Goal: Transaction & Acquisition: Purchase product/service

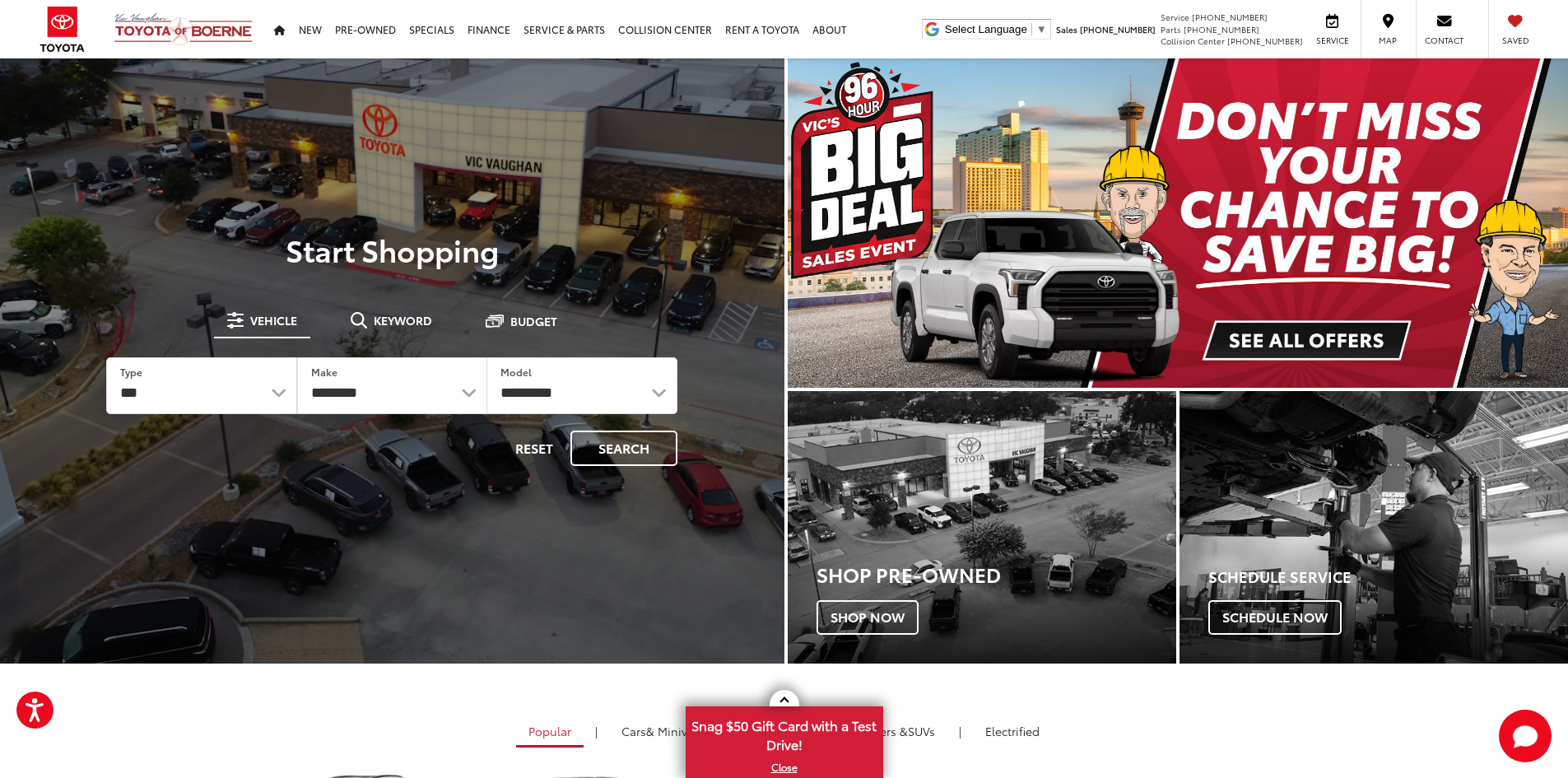
click at [379, 302] on div "**********" at bounding box center [392, 385] width 617 height 207
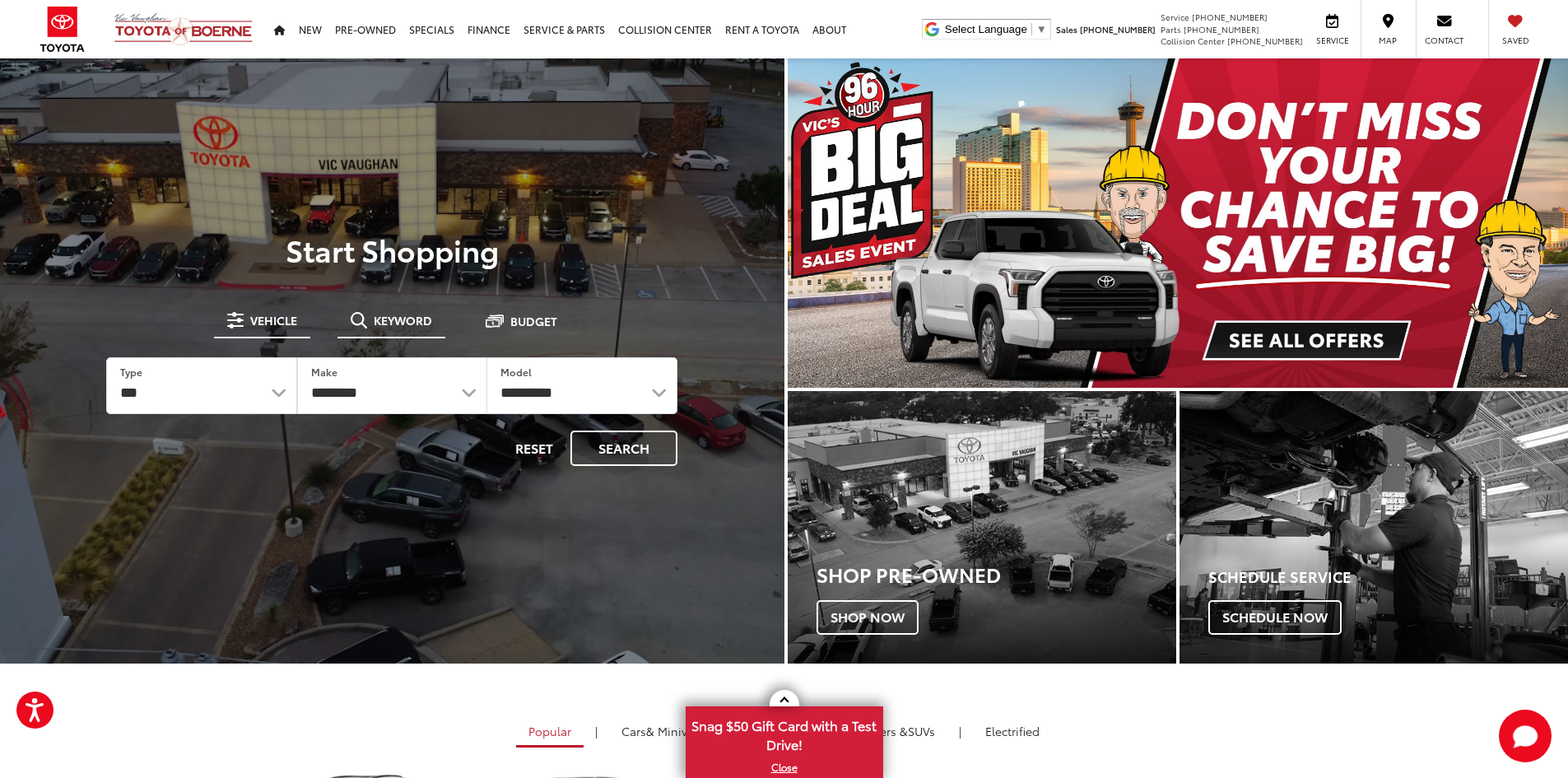
click at [379, 315] on span "Keyword" at bounding box center [402, 320] width 58 height 12
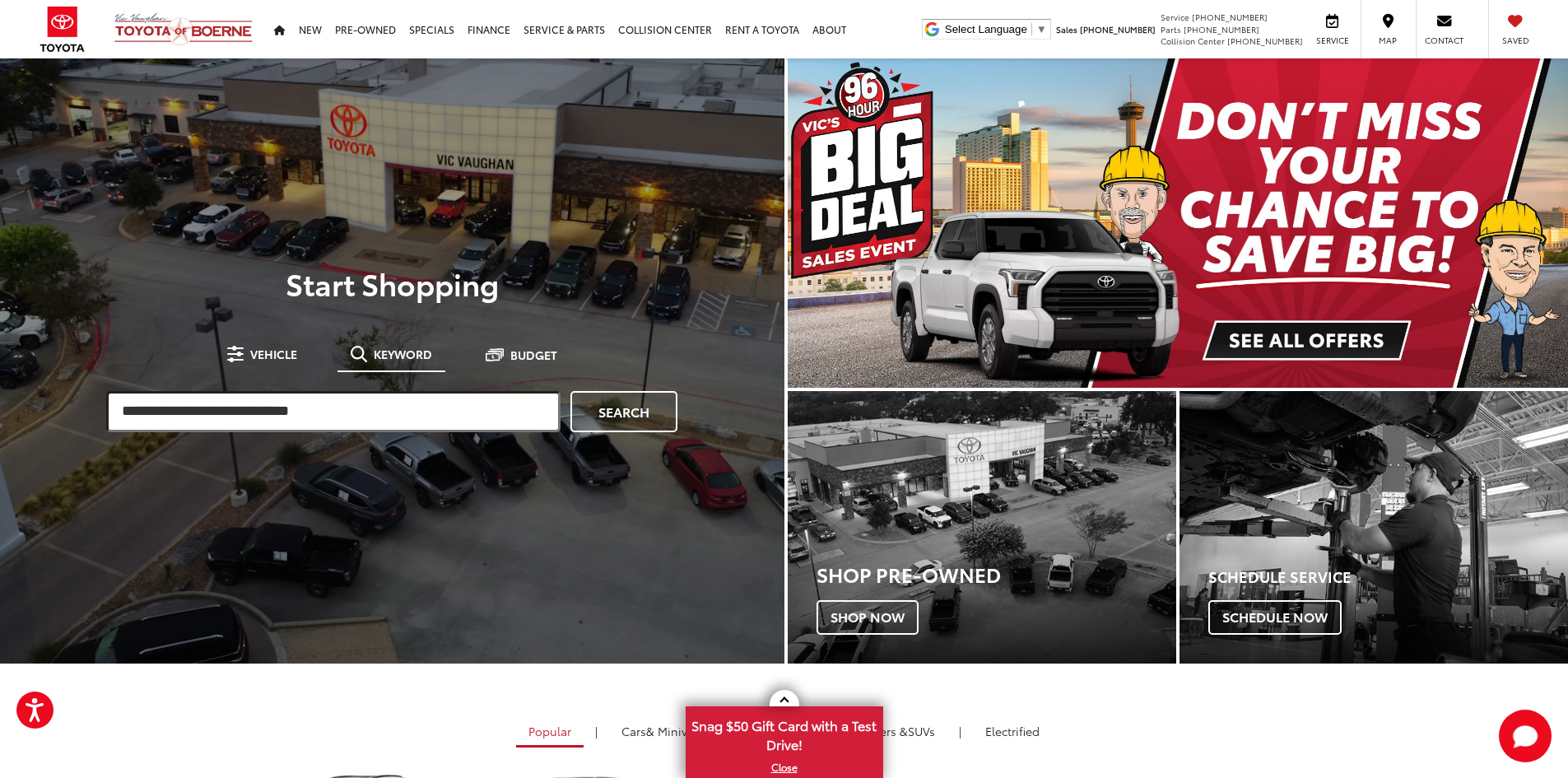
click at [346, 420] on input "search" at bounding box center [332, 411] width 454 height 41
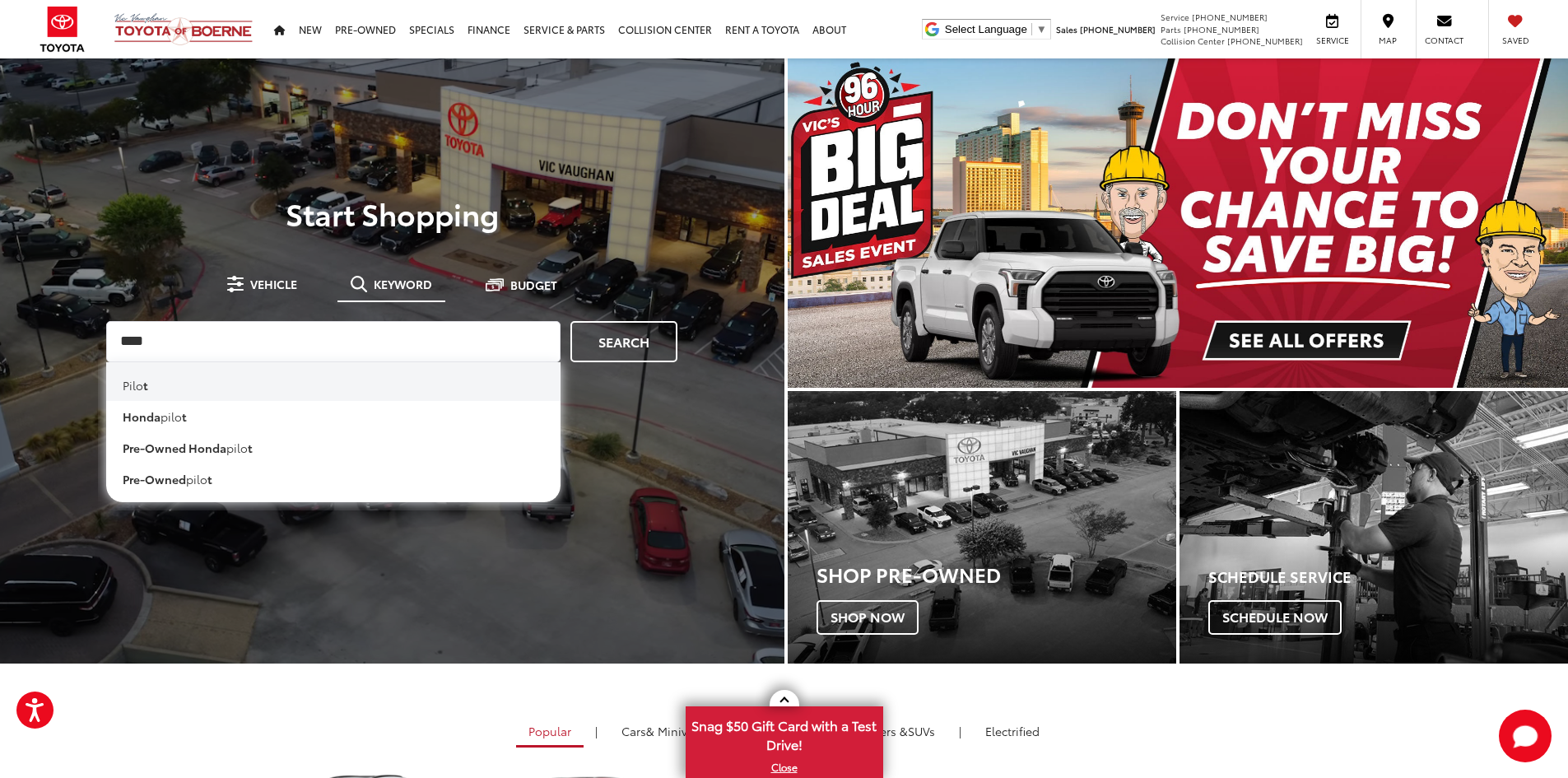
click at [217, 387] on li "pilo t" at bounding box center [332, 381] width 454 height 39
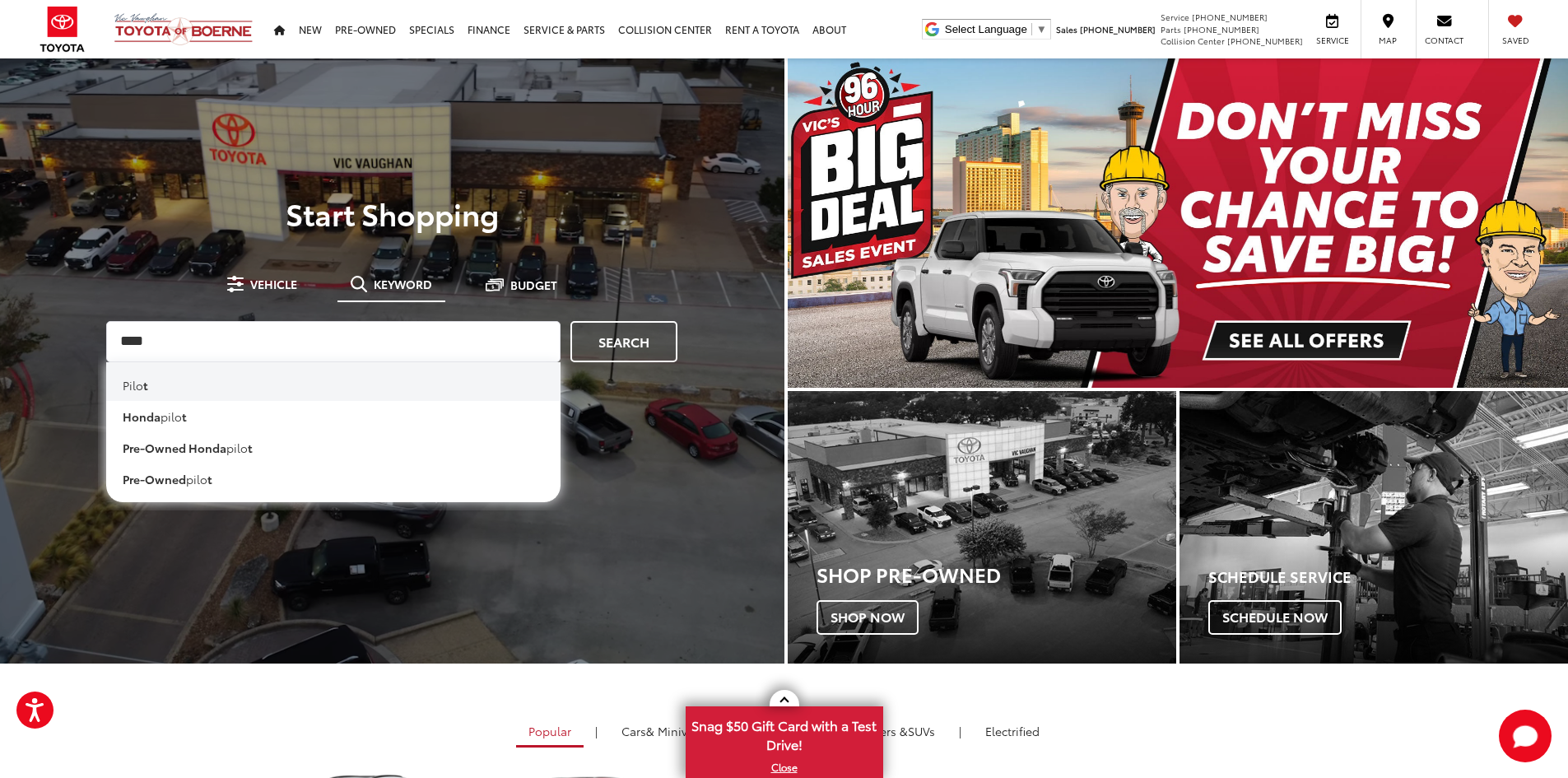
type input "*****"
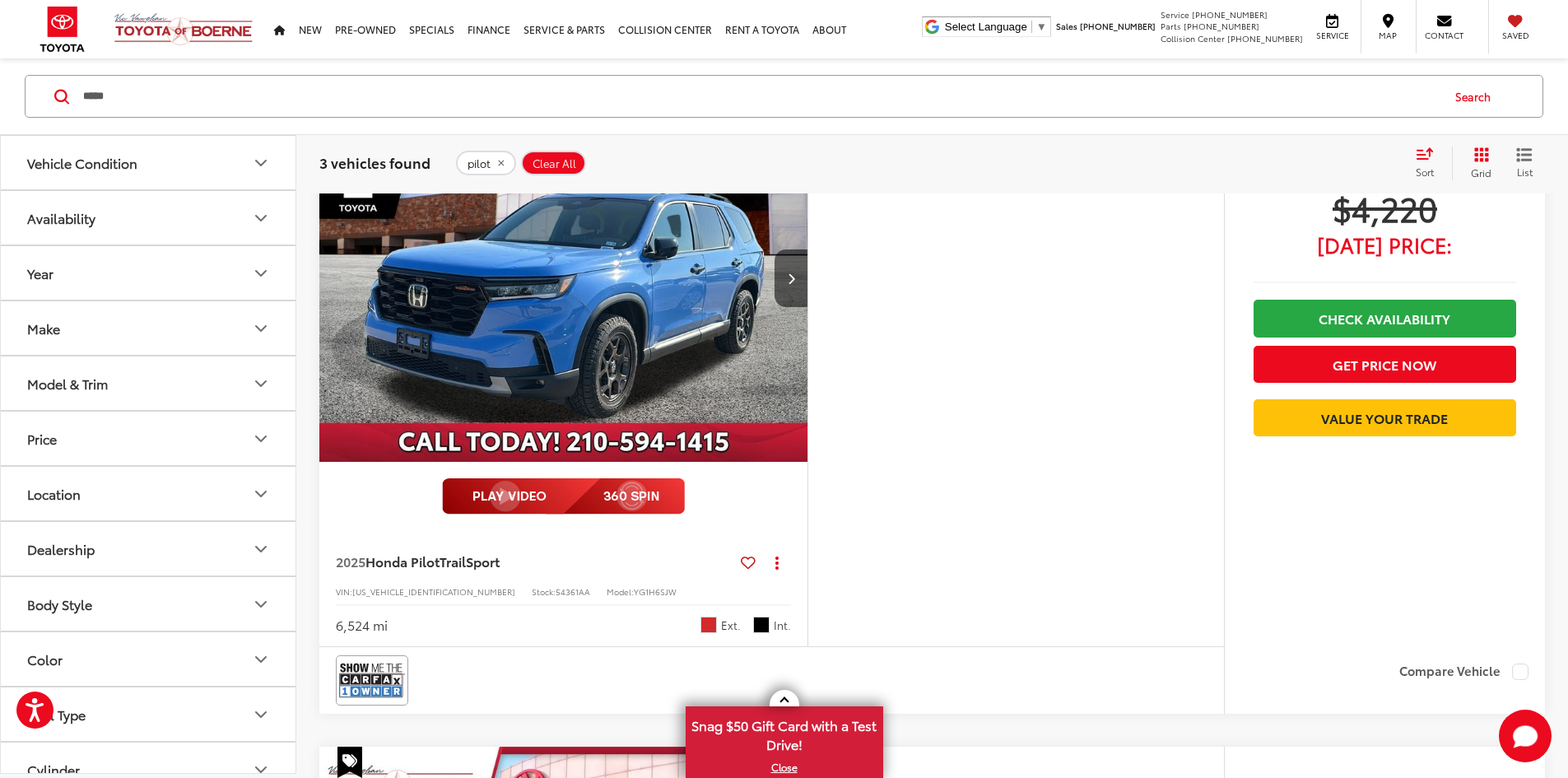
scroll to position [169, 0]
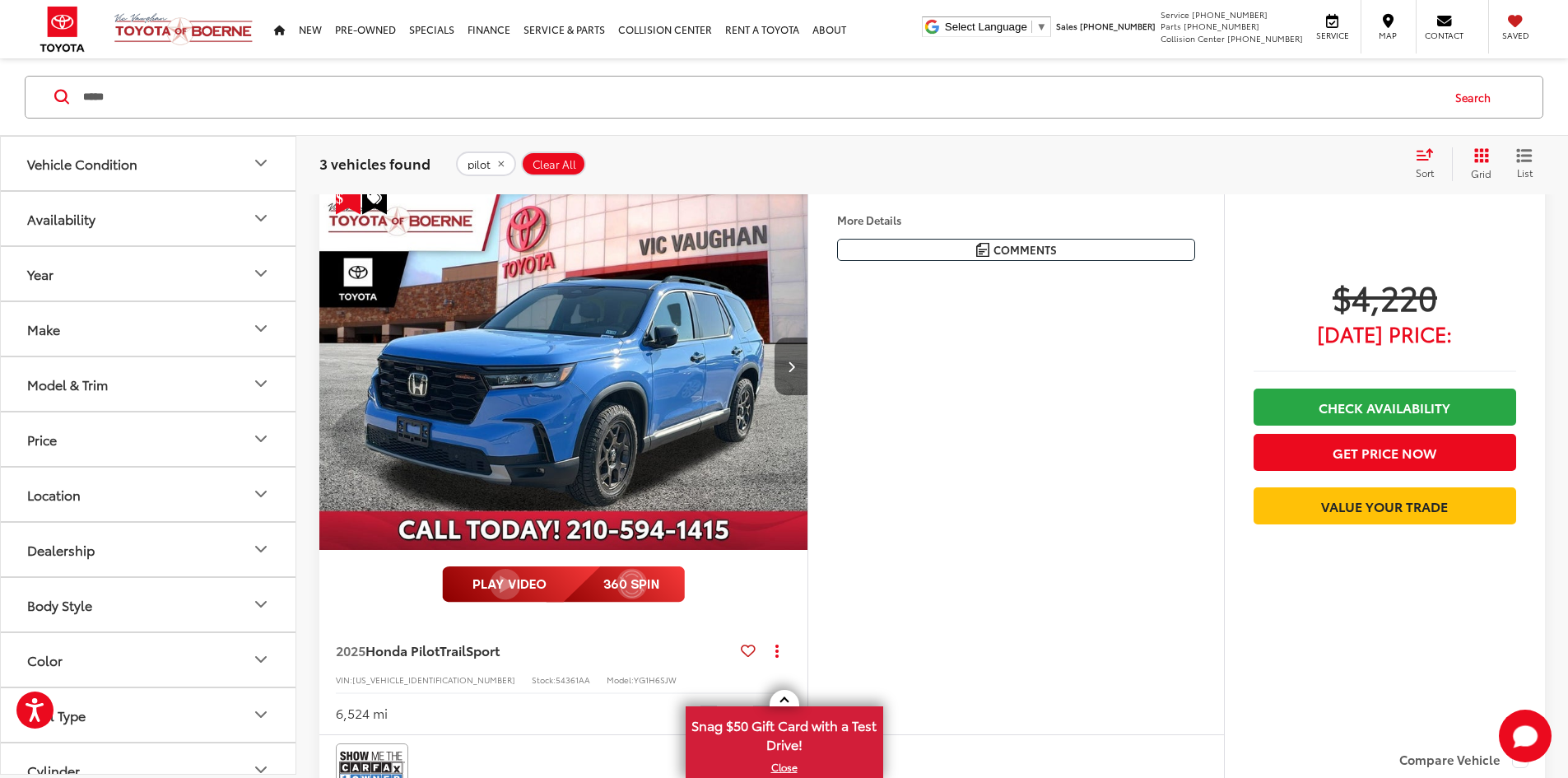
click at [807, 338] on button "Next image" at bounding box center [790, 367] width 33 height 57
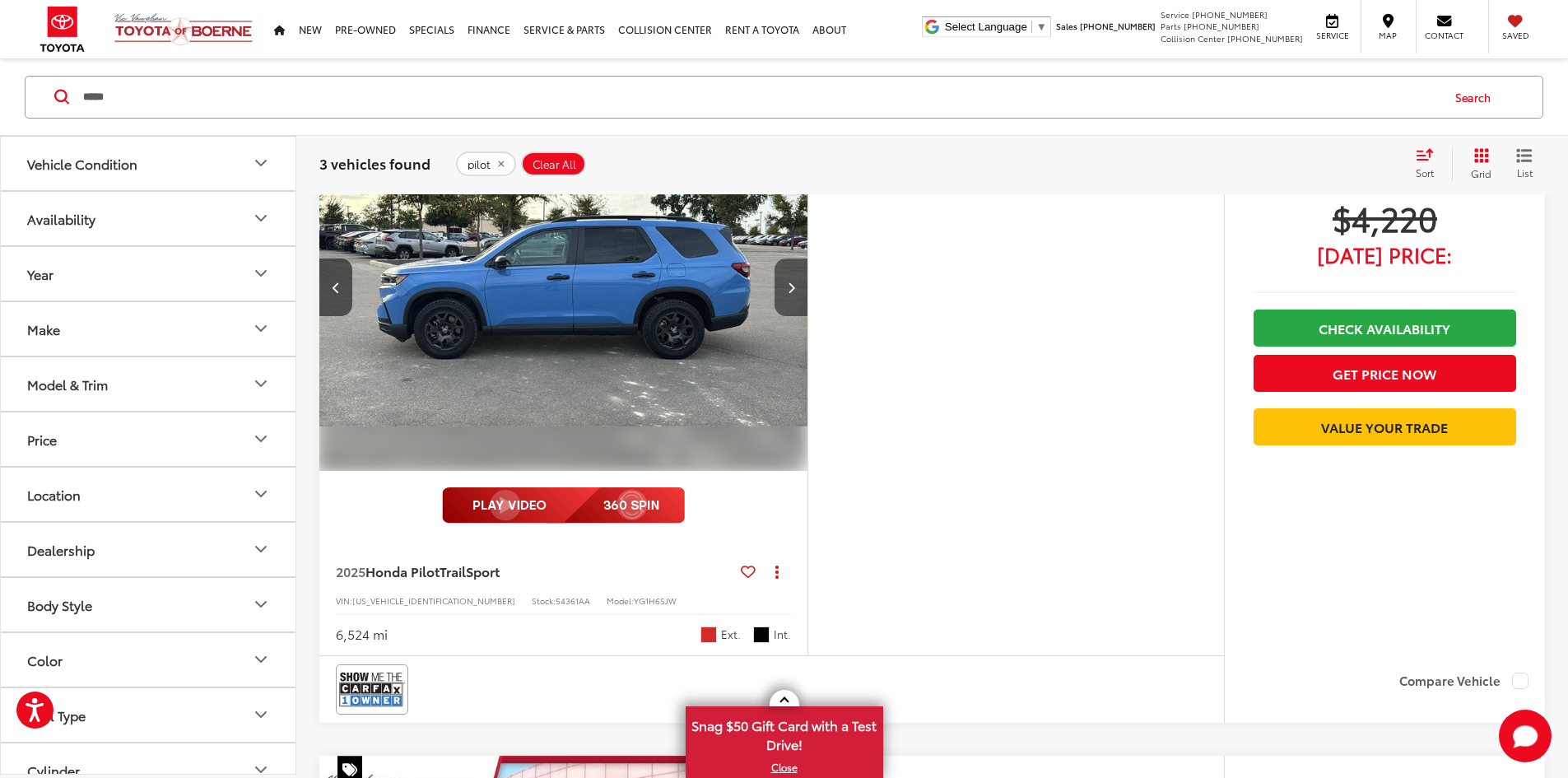
click at [807, 316] on button "Next image" at bounding box center [790, 287] width 33 height 57
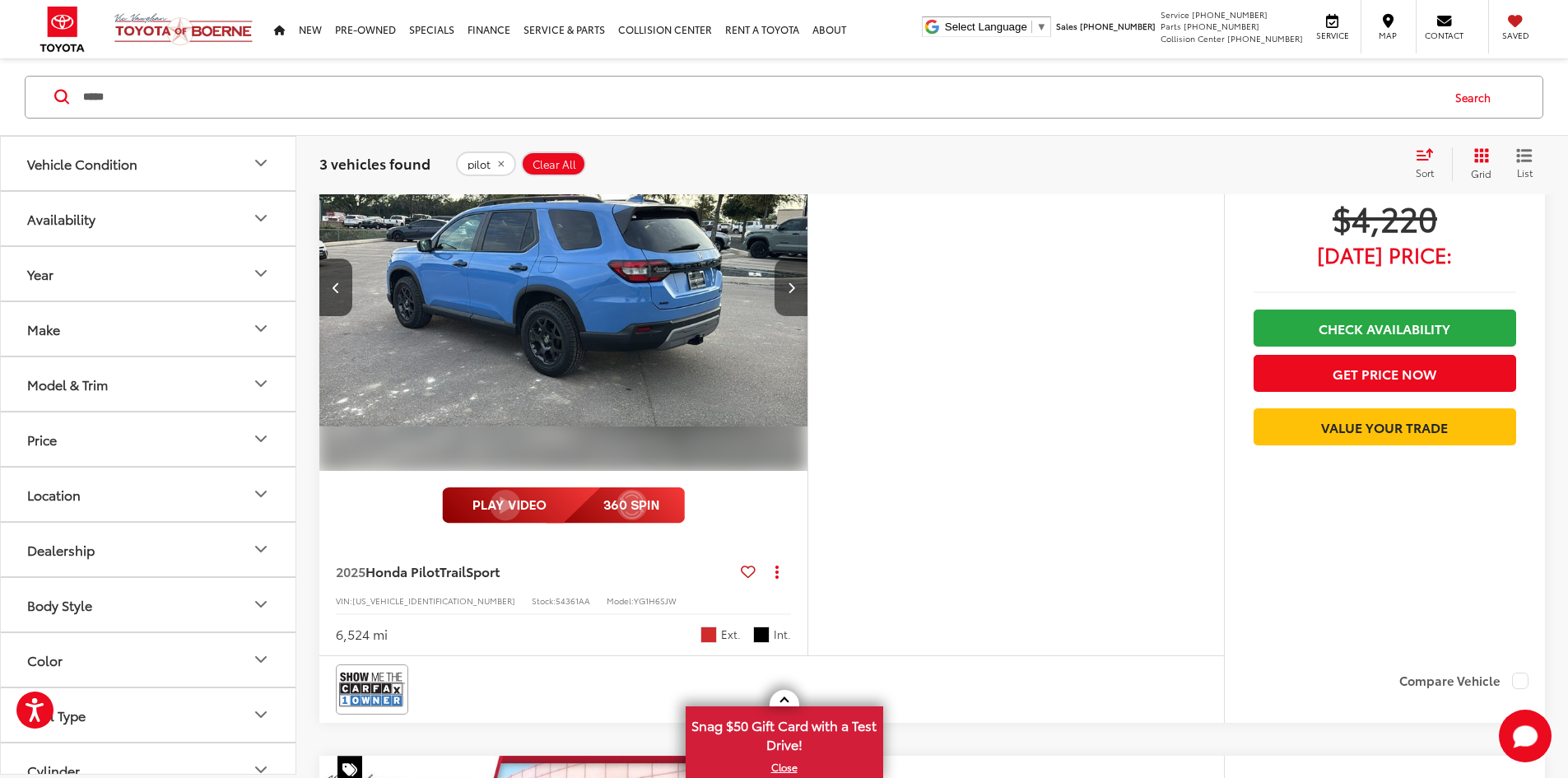
click at [807, 316] on button "Next image" at bounding box center [790, 287] width 33 height 57
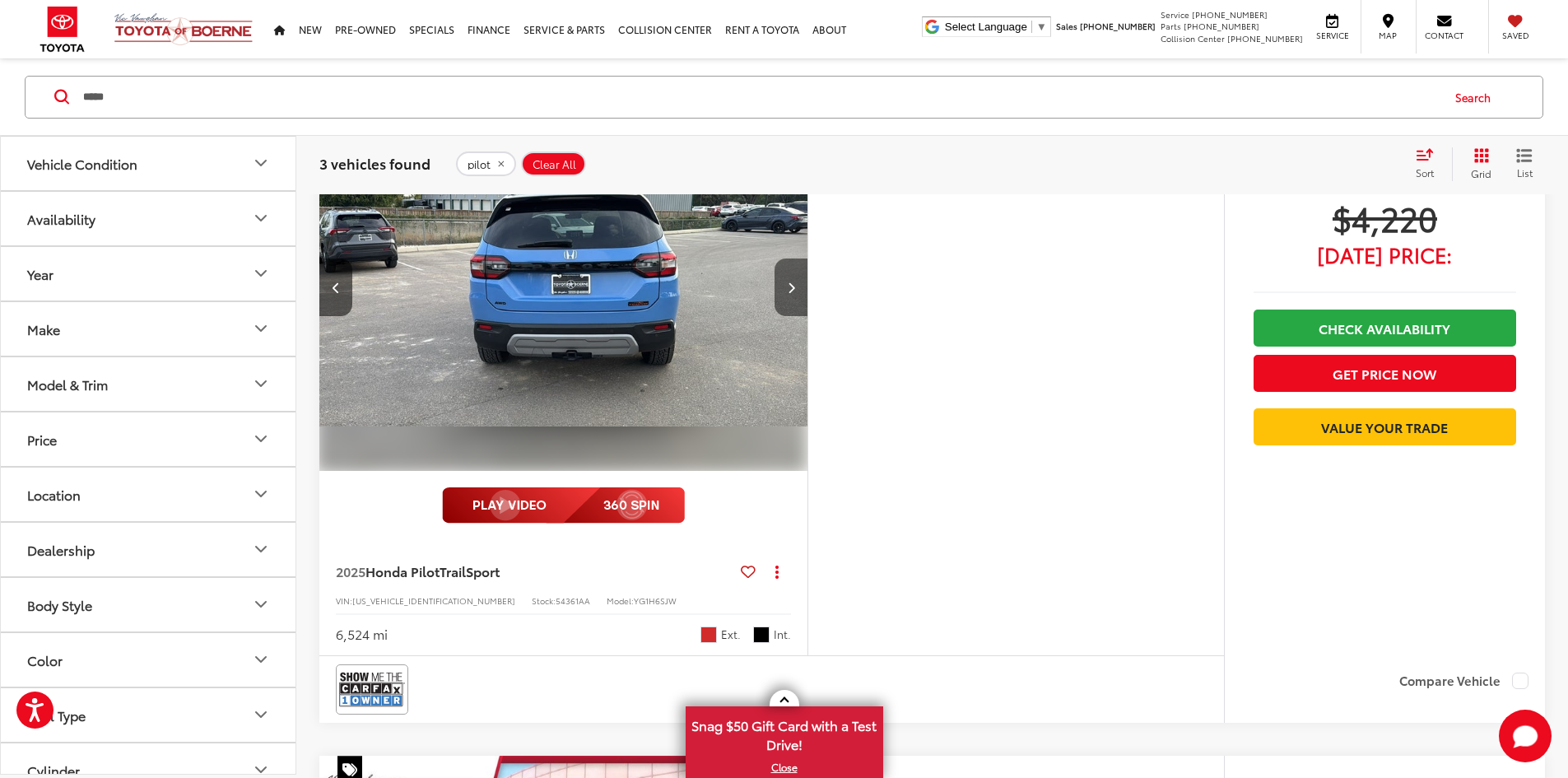
click at [807, 316] on button "Next image" at bounding box center [790, 287] width 33 height 57
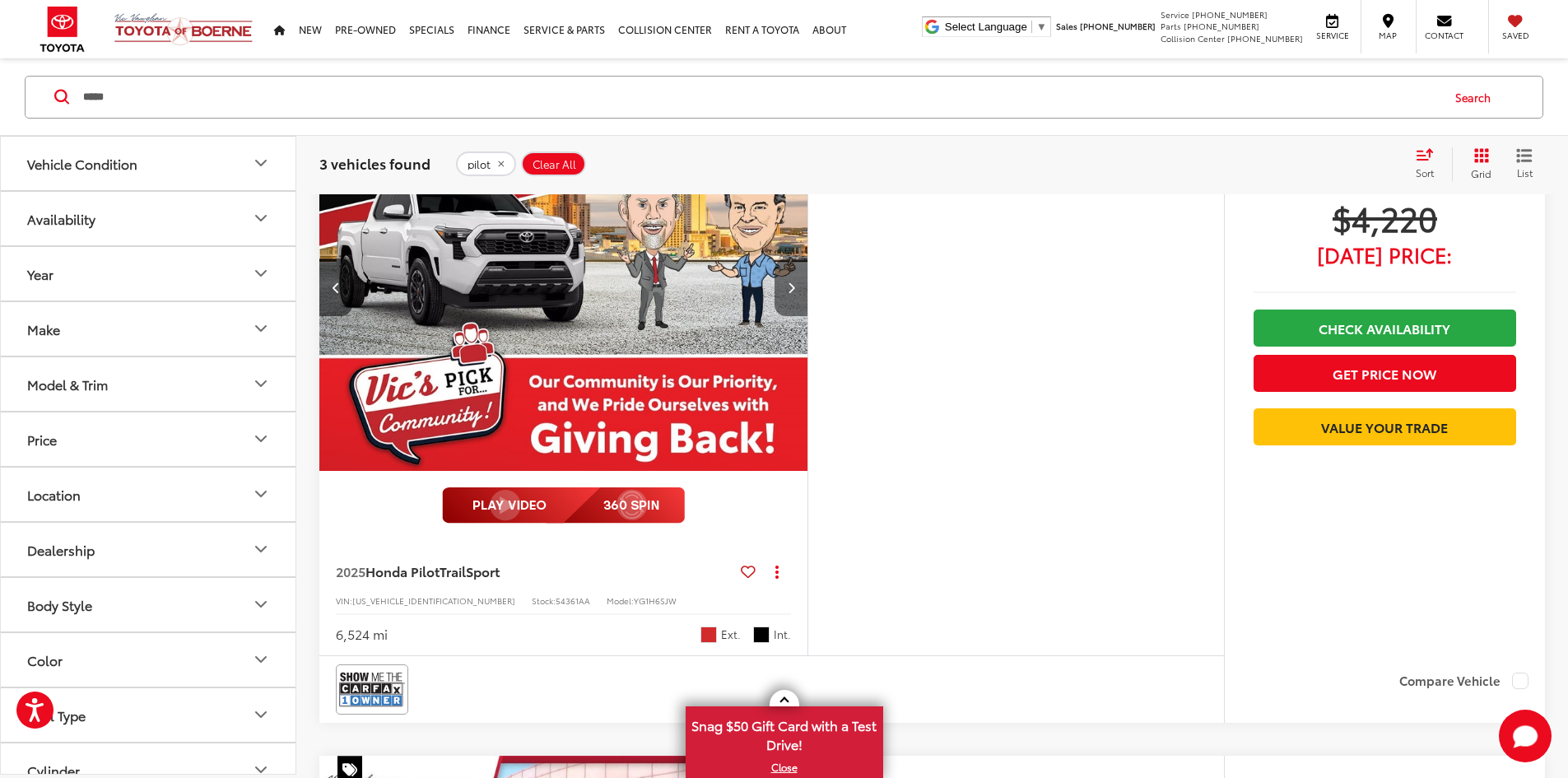
click at [807, 316] on button "Next image" at bounding box center [790, 287] width 33 height 57
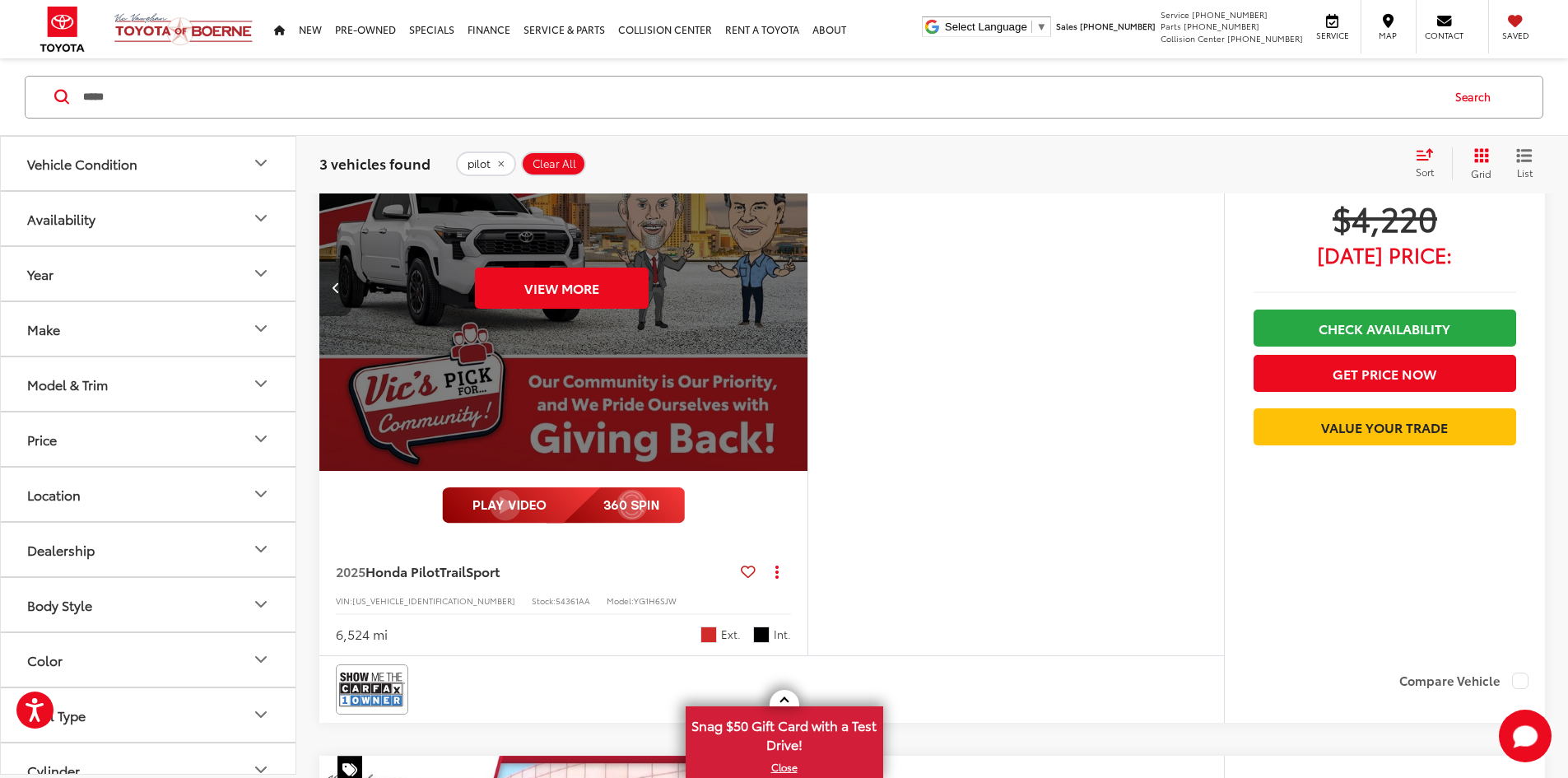
scroll to position [169, 0]
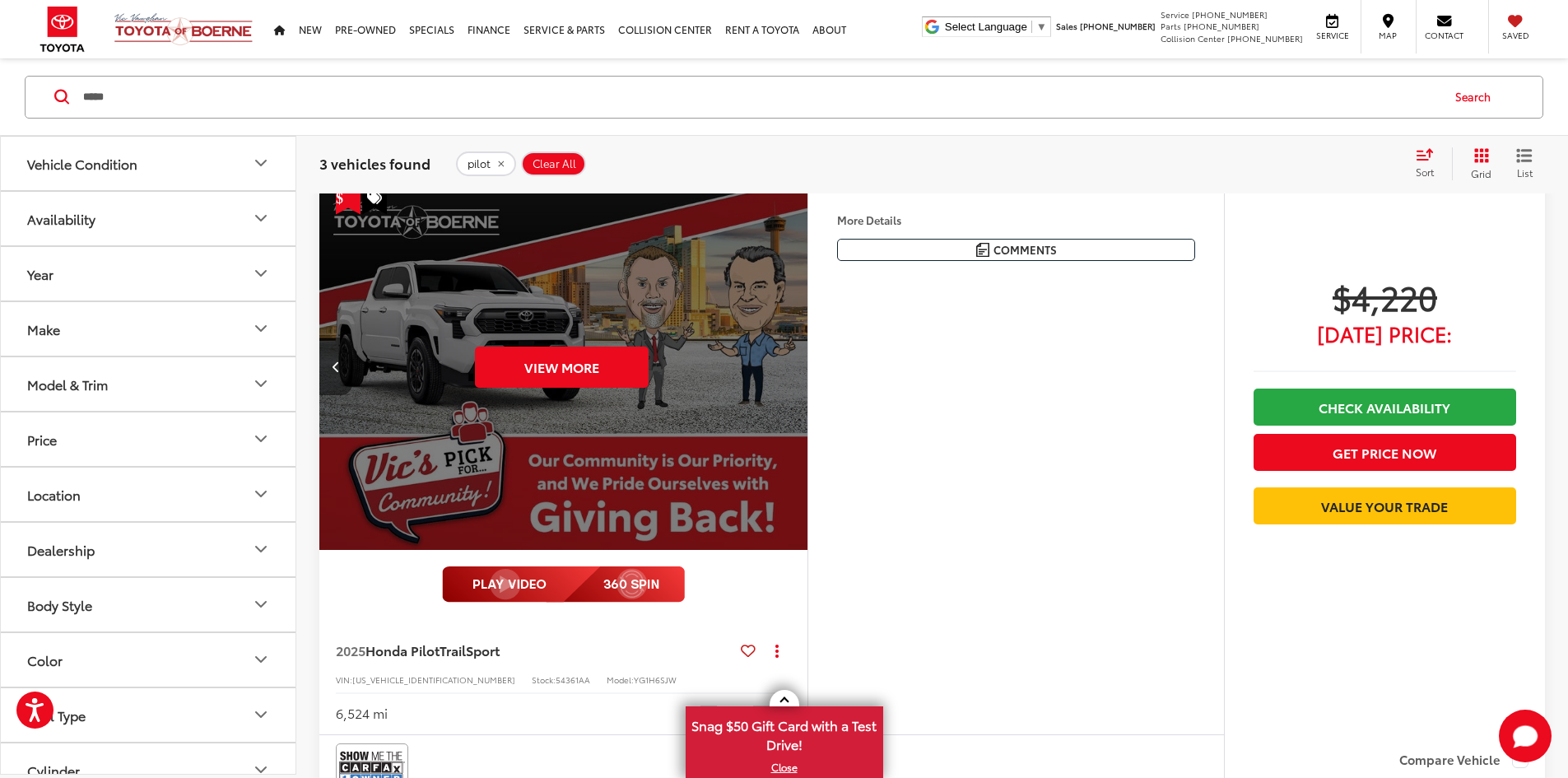
click at [336, 338] on button "Previous image" at bounding box center [335, 367] width 33 height 57
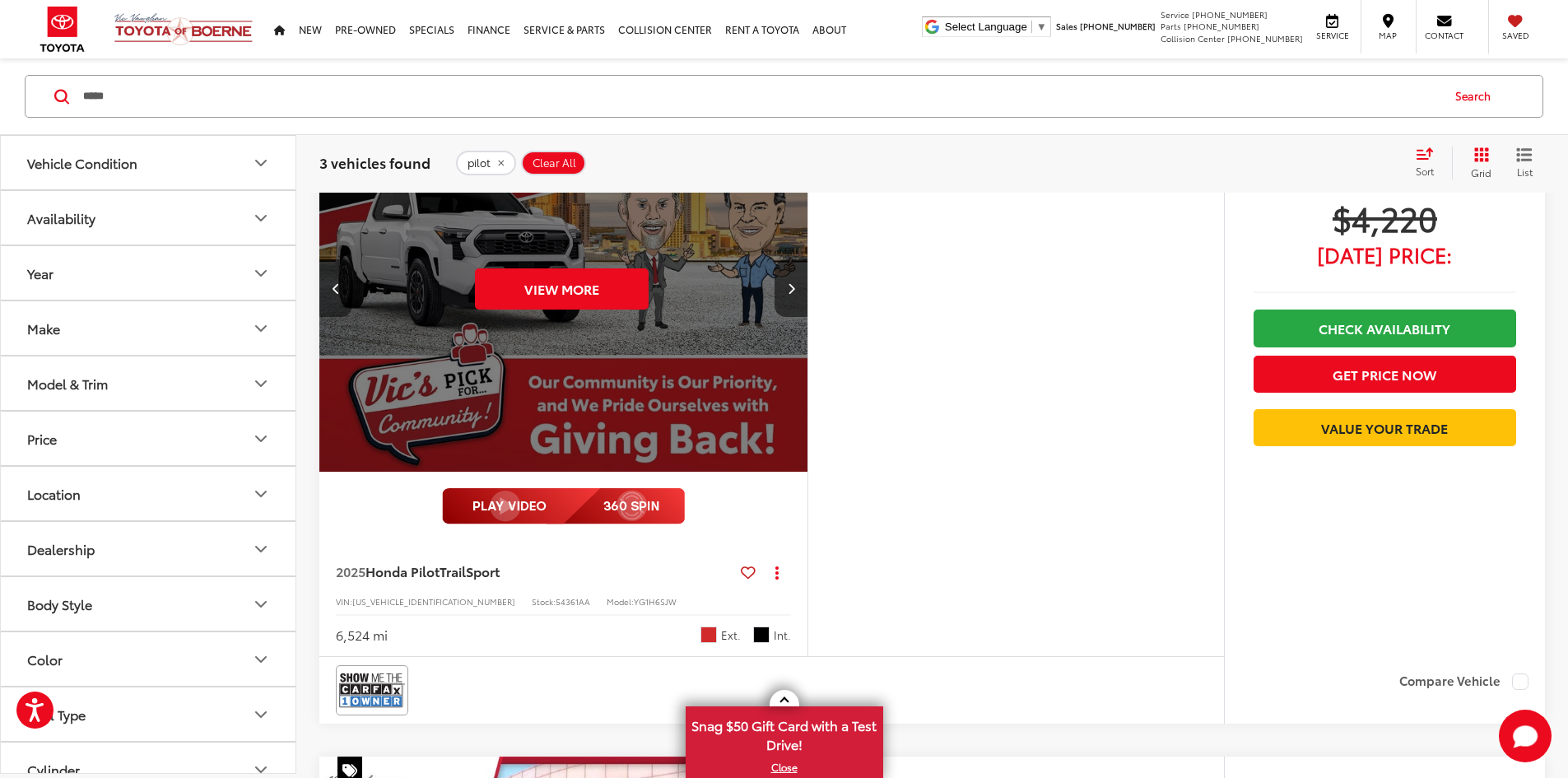
click at [336, 317] on button "Previous image" at bounding box center [335, 288] width 33 height 57
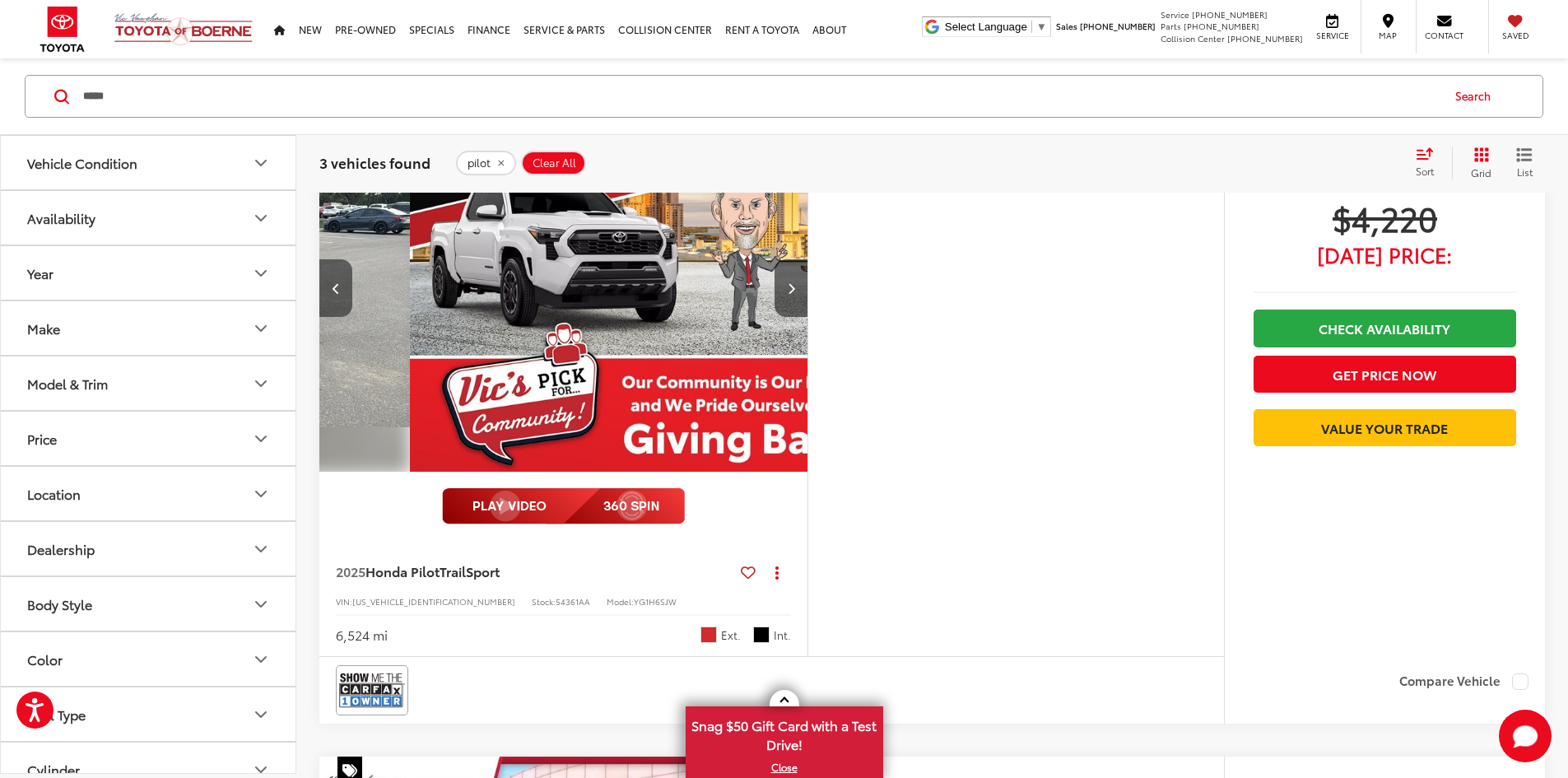
click at [336, 317] on button "Previous image" at bounding box center [335, 288] width 33 height 57
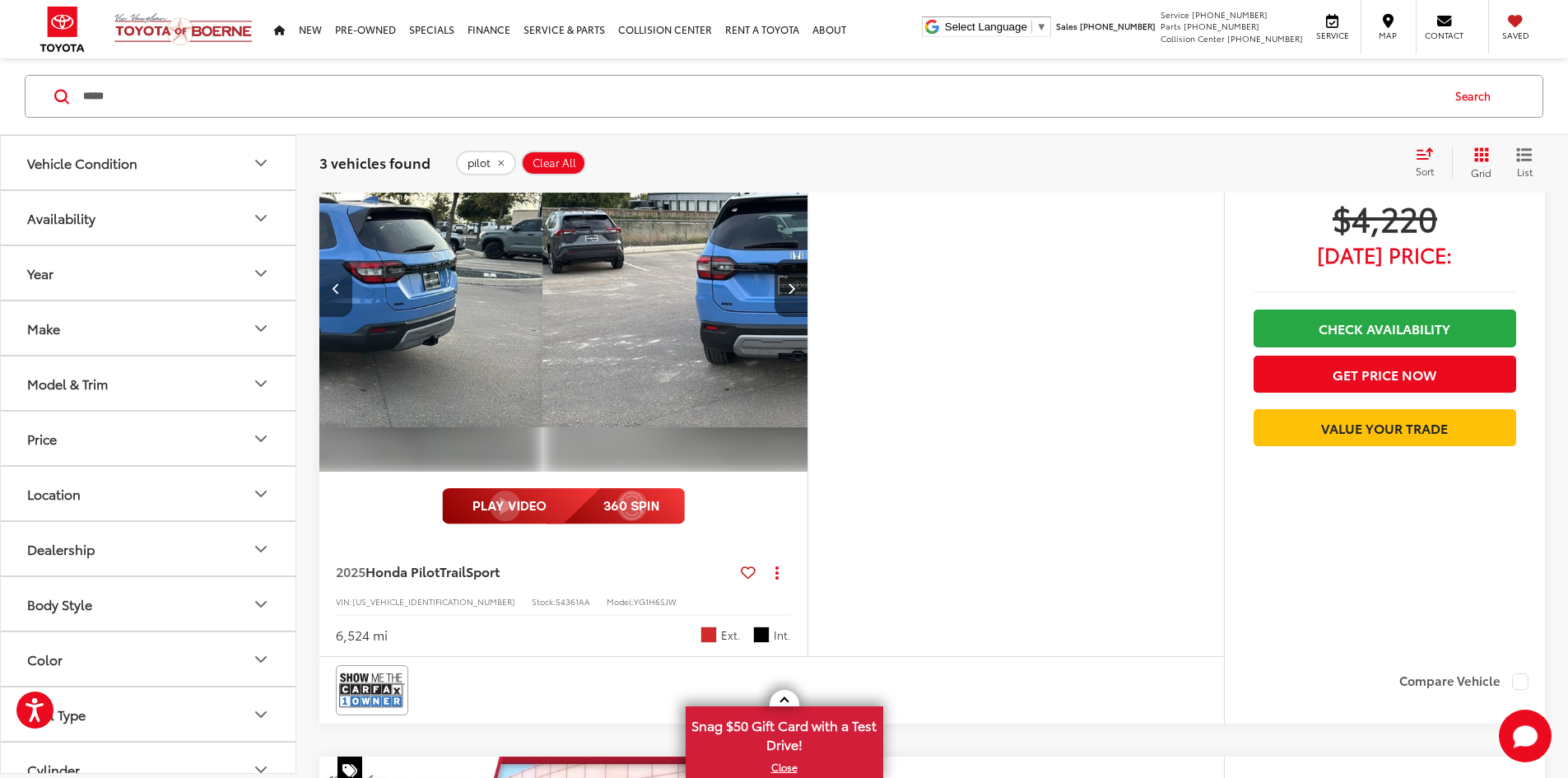
click at [337, 317] on button "Previous image" at bounding box center [335, 288] width 33 height 57
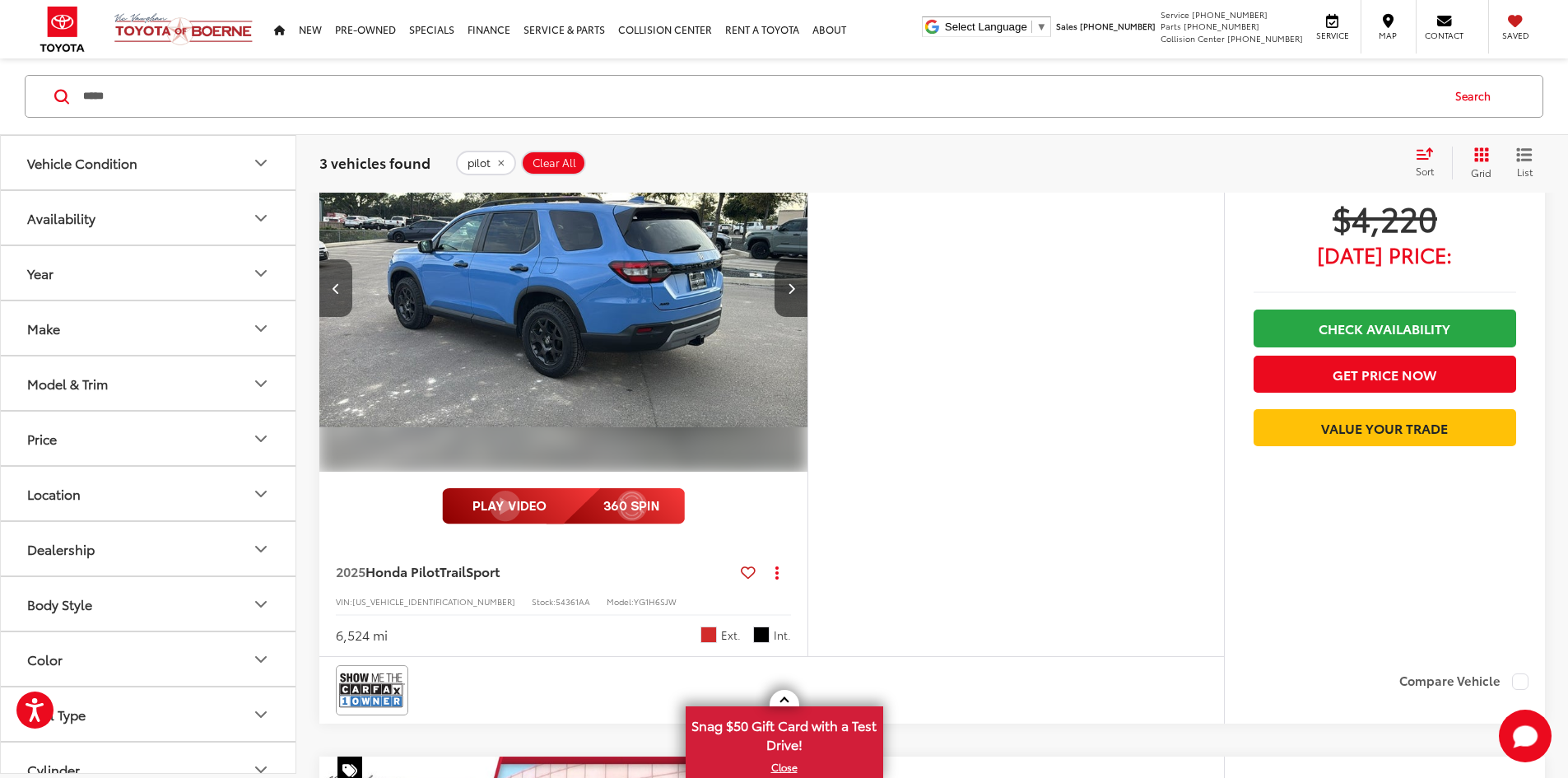
scroll to position [247, 0]
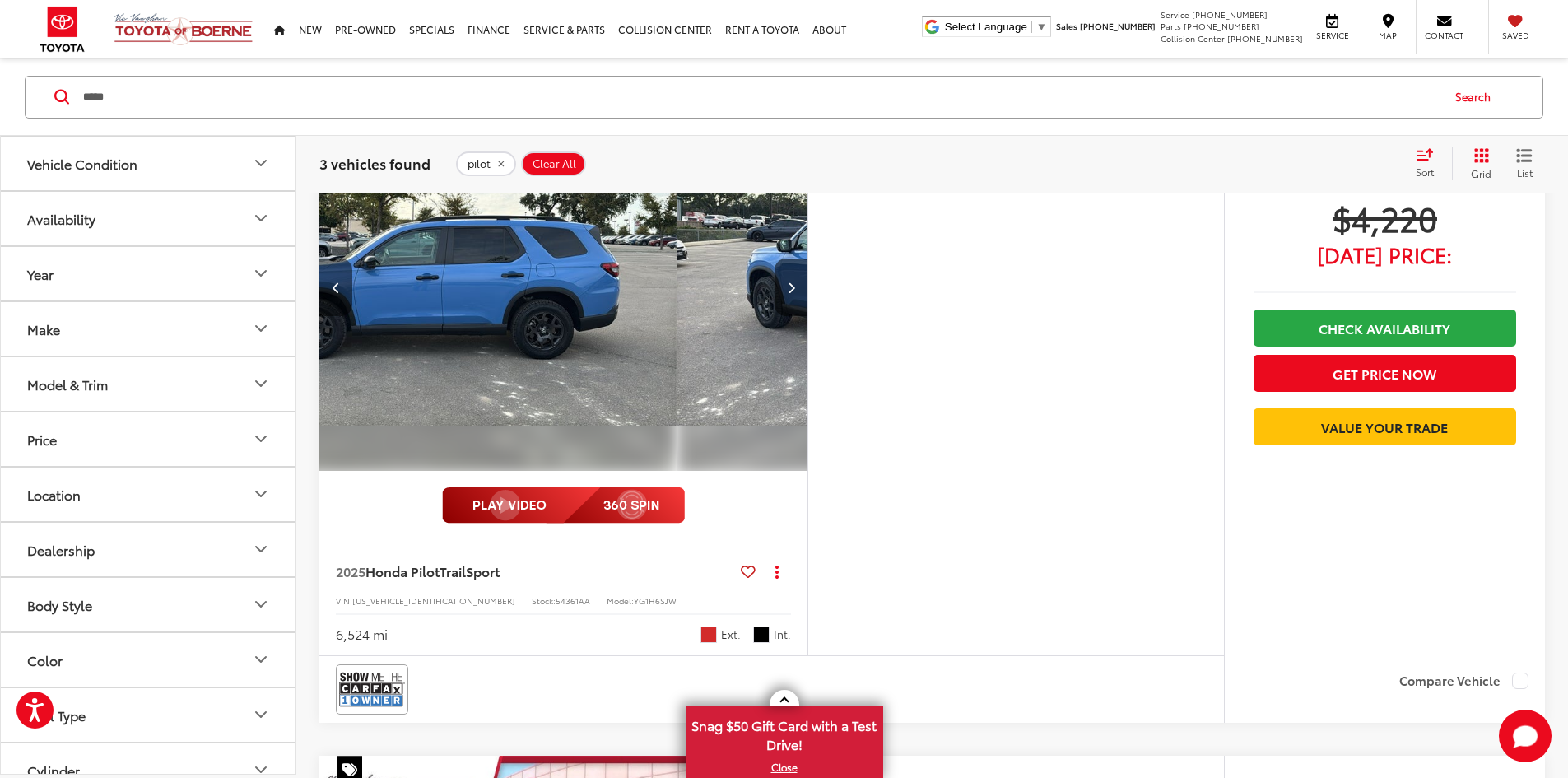
click at [337, 316] on button "Previous image" at bounding box center [335, 287] width 33 height 57
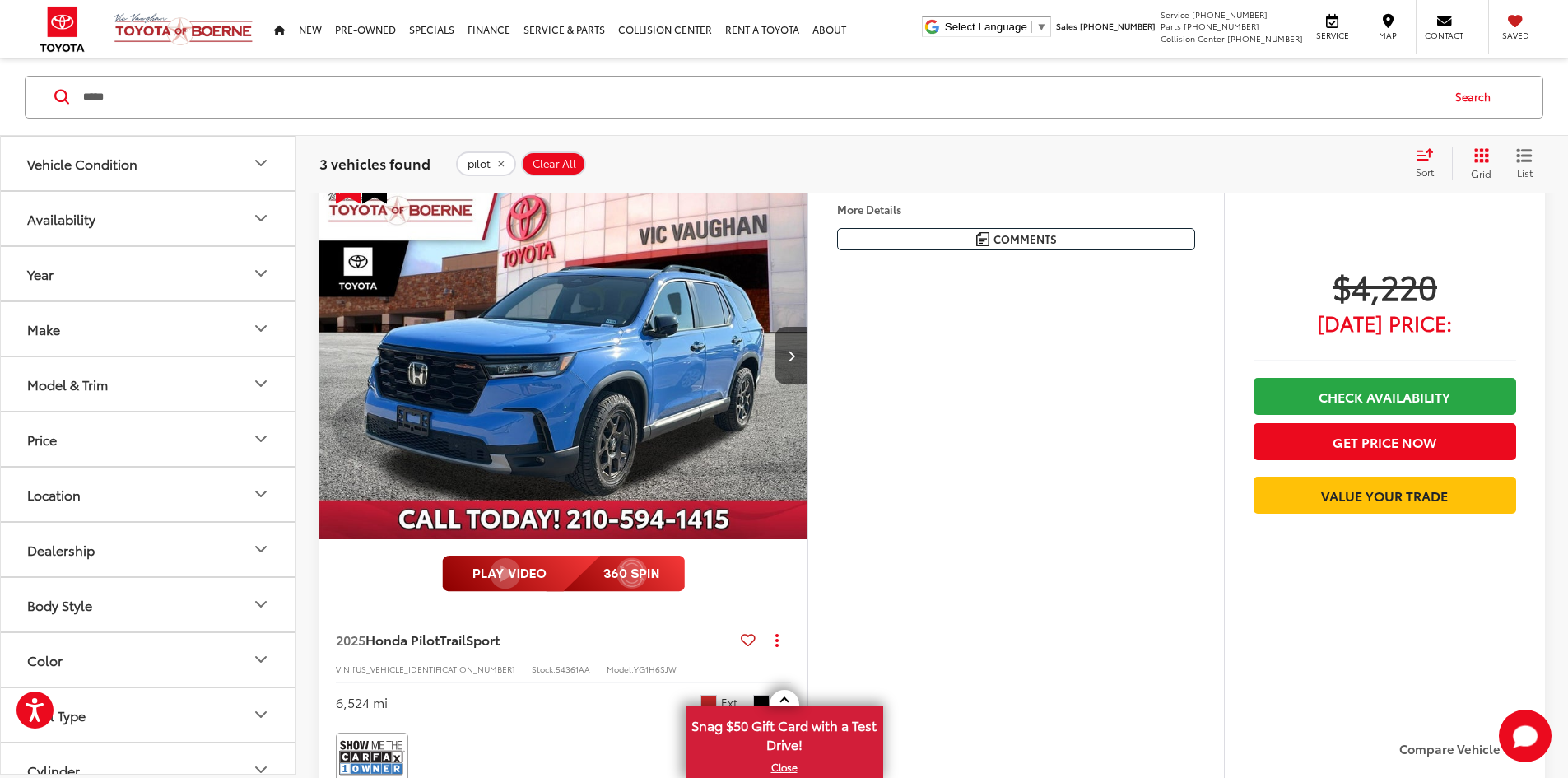
scroll to position [101, 0]
click at [807, 385] on button "Next image" at bounding box center [790, 356] width 33 height 57
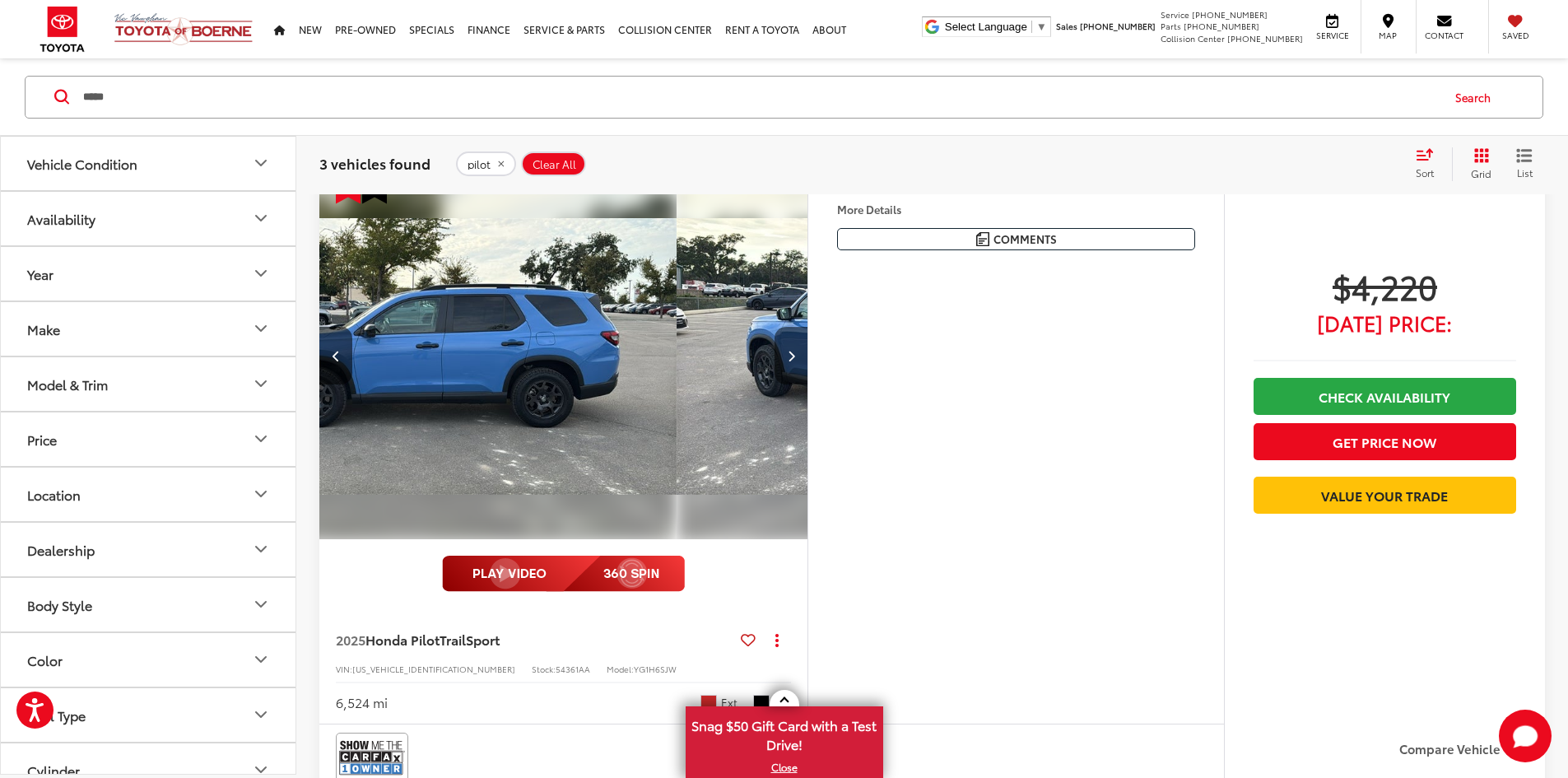
click at [807, 385] on button "Next image" at bounding box center [790, 356] width 33 height 57
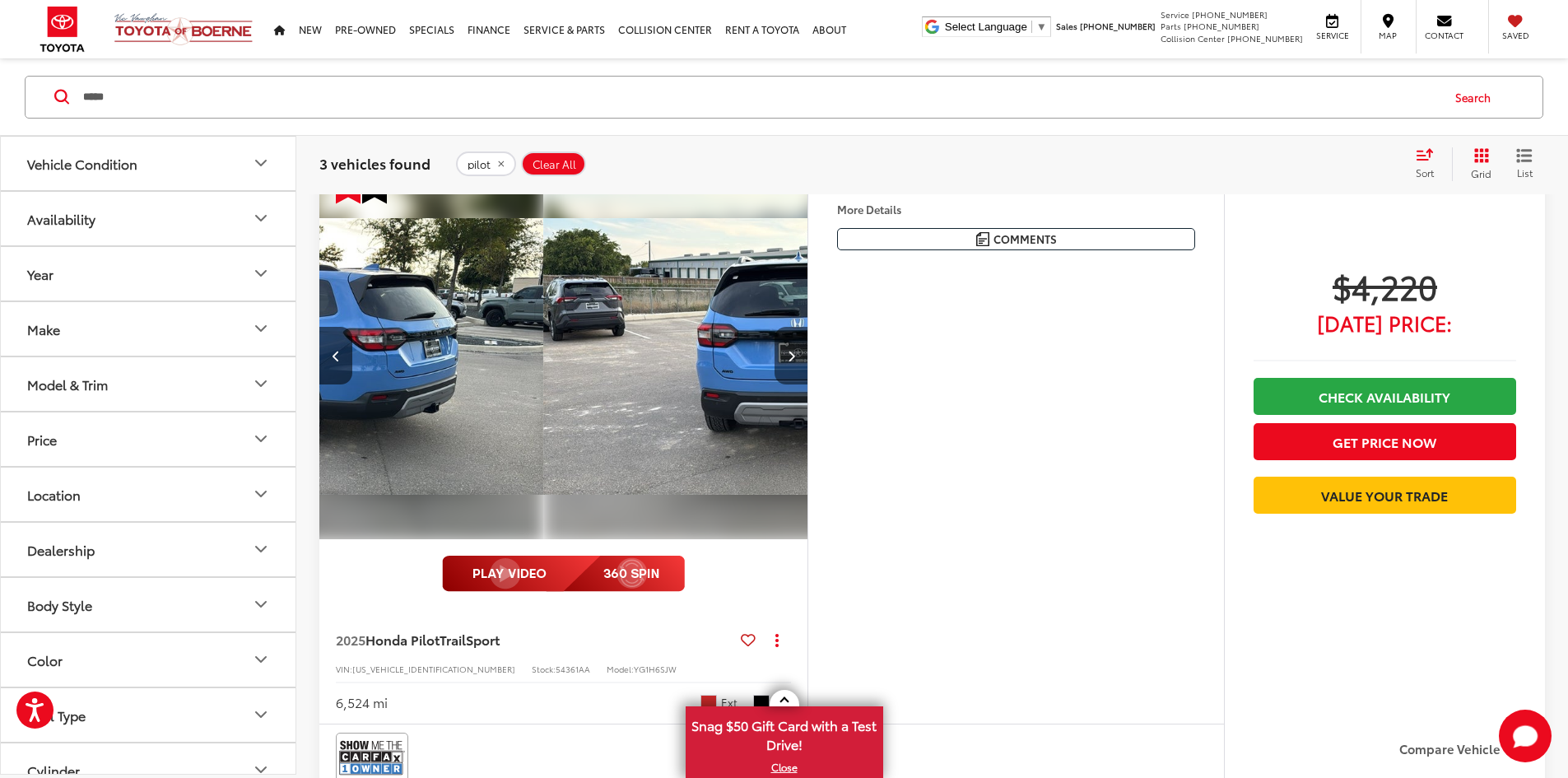
scroll to position [0, 1248]
click at [338, 385] on button "Previous image" at bounding box center [335, 356] width 33 height 57
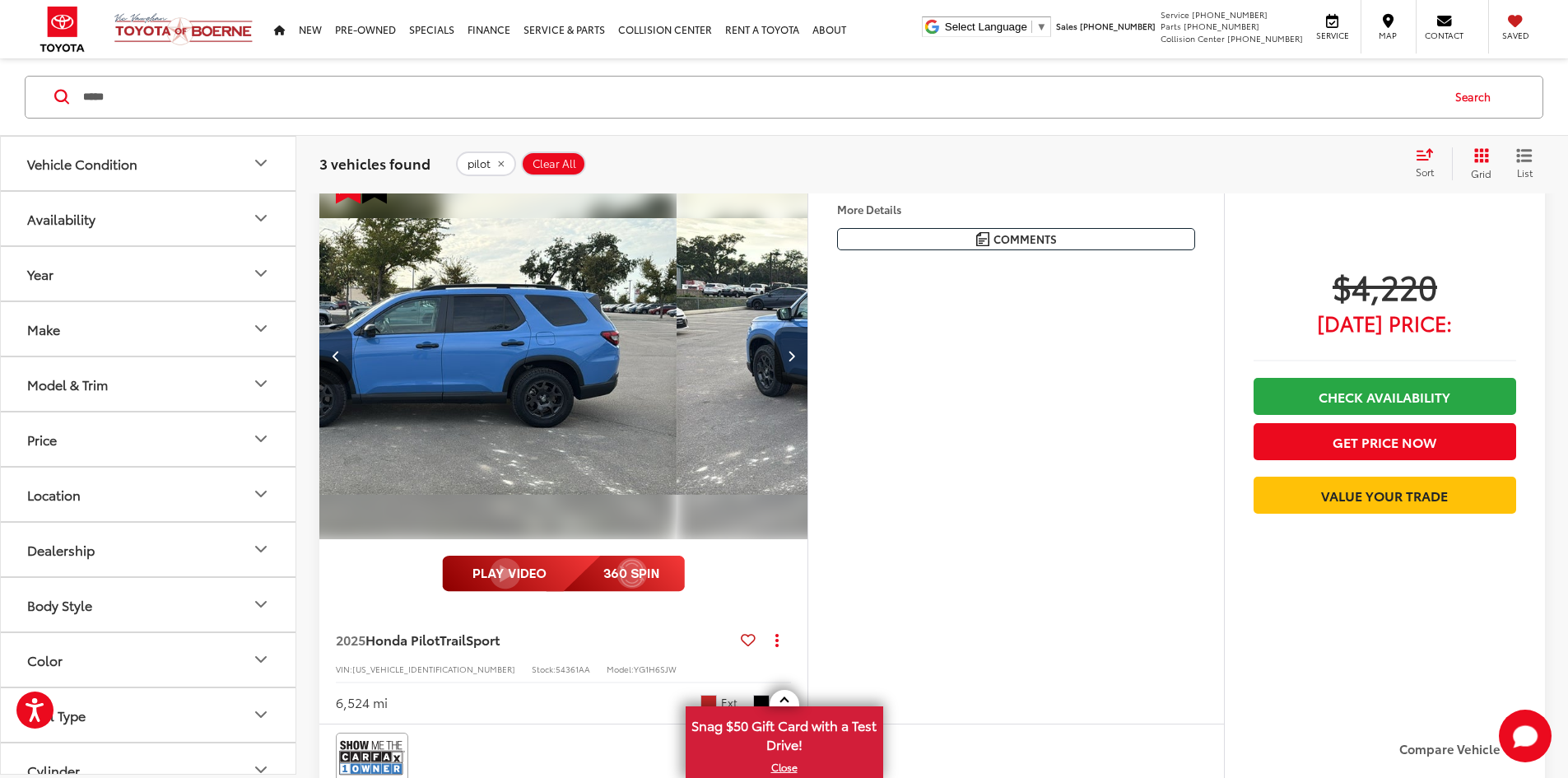
click at [338, 385] on button "Previous image" at bounding box center [335, 356] width 33 height 57
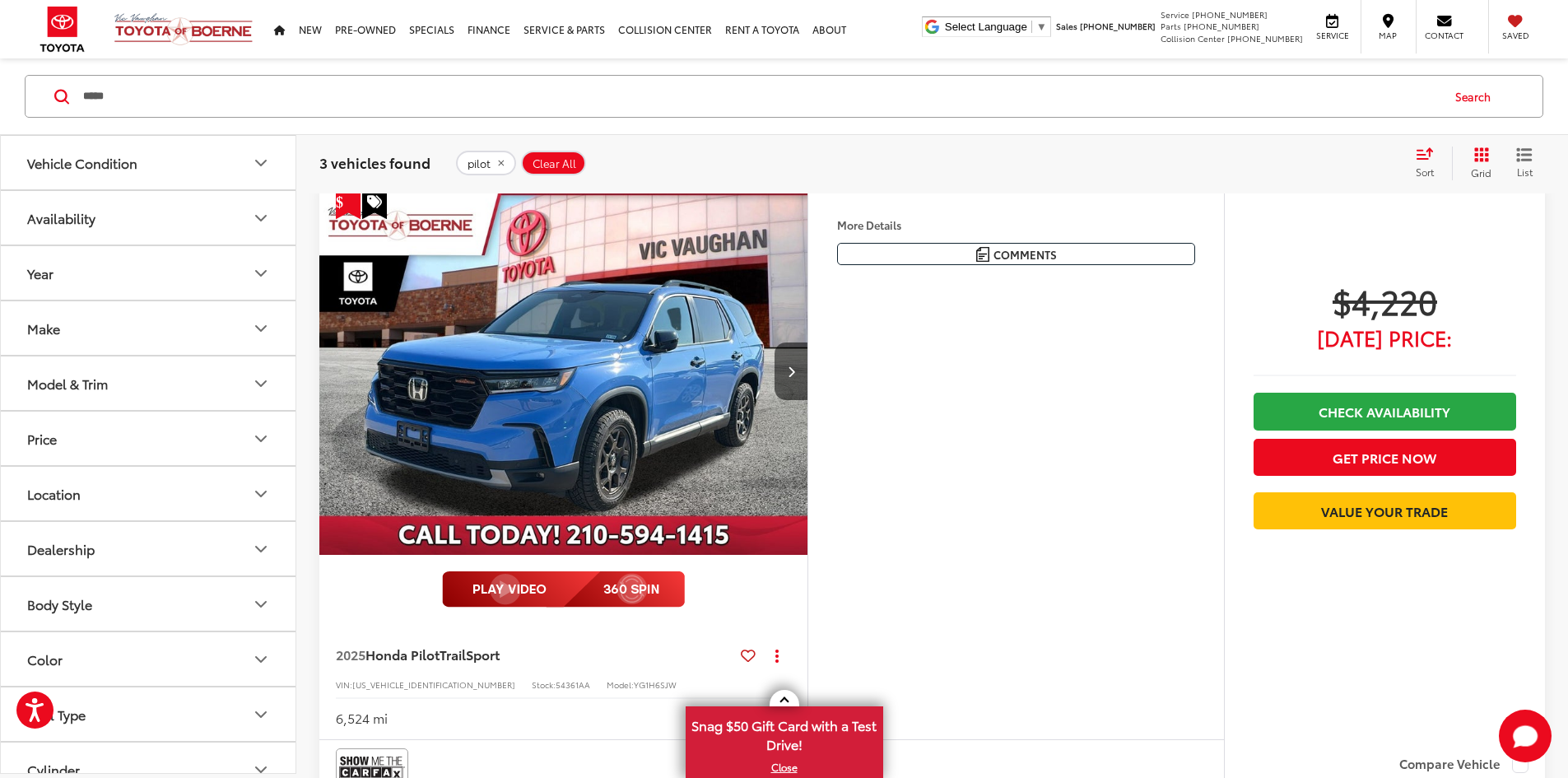
scroll to position [165, 0]
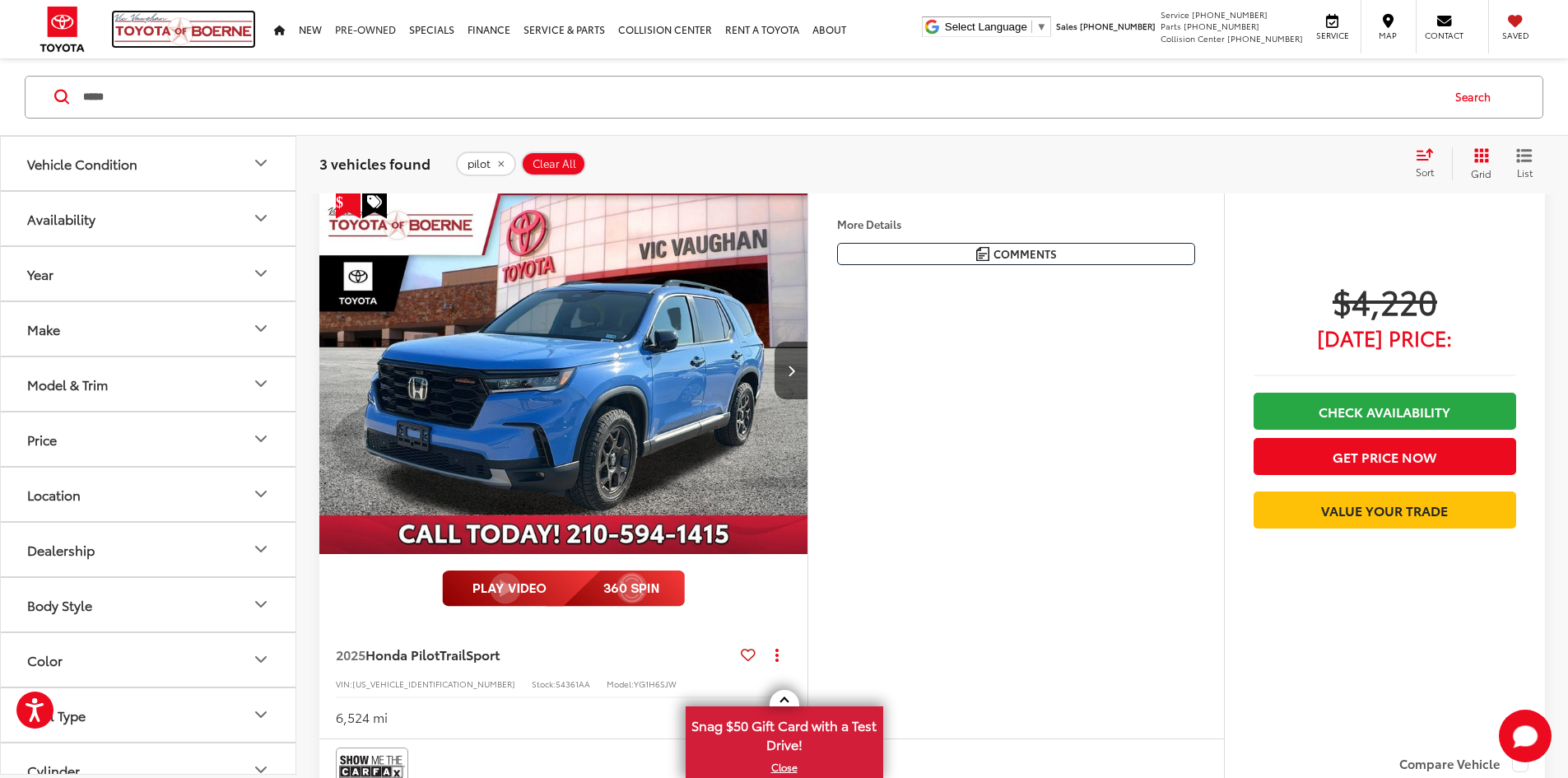
drag, startPoint x: 203, startPoint y: 34, endPoint x: 383, endPoint y: 4, distance: 182.5
click at [203, 33] on img at bounding box center [184, 30] width 140 height 34
